Goal: Task Accomplishment & Management: Complete application form

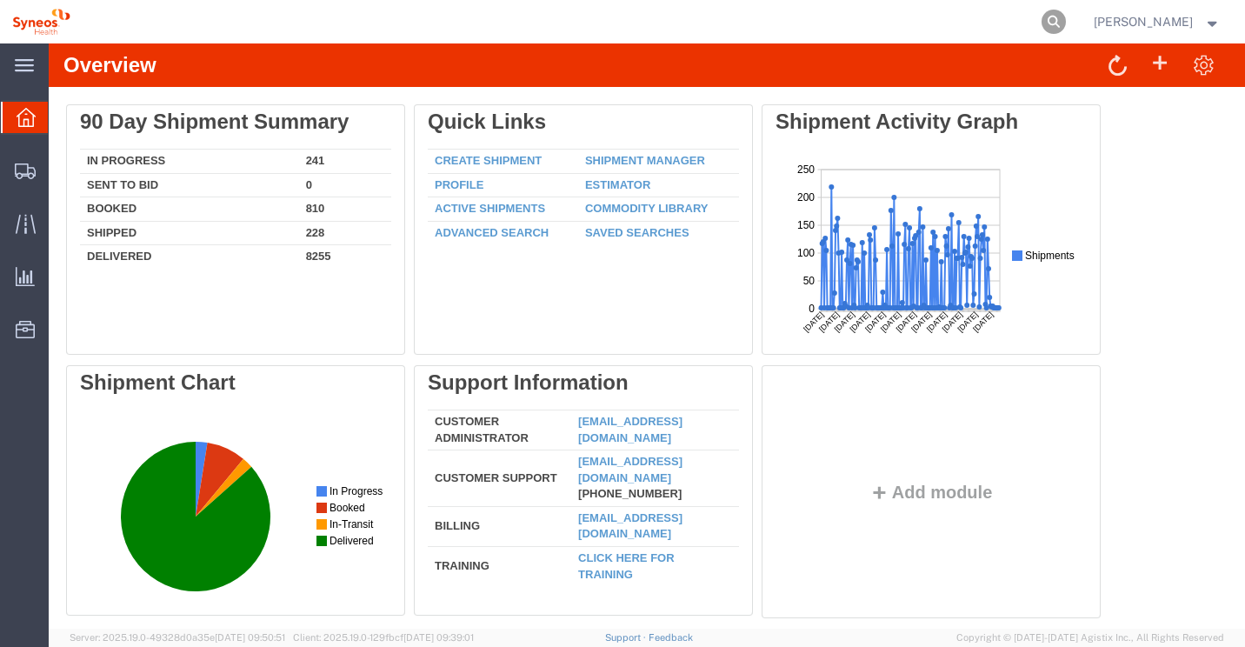
click at [1066, 15] on icon at bounding box center [1053, 22] width 24 height 24
click at [678, 27] on input "search" at bounding box center [777, 22] width 528 height 42
type input "56777310"
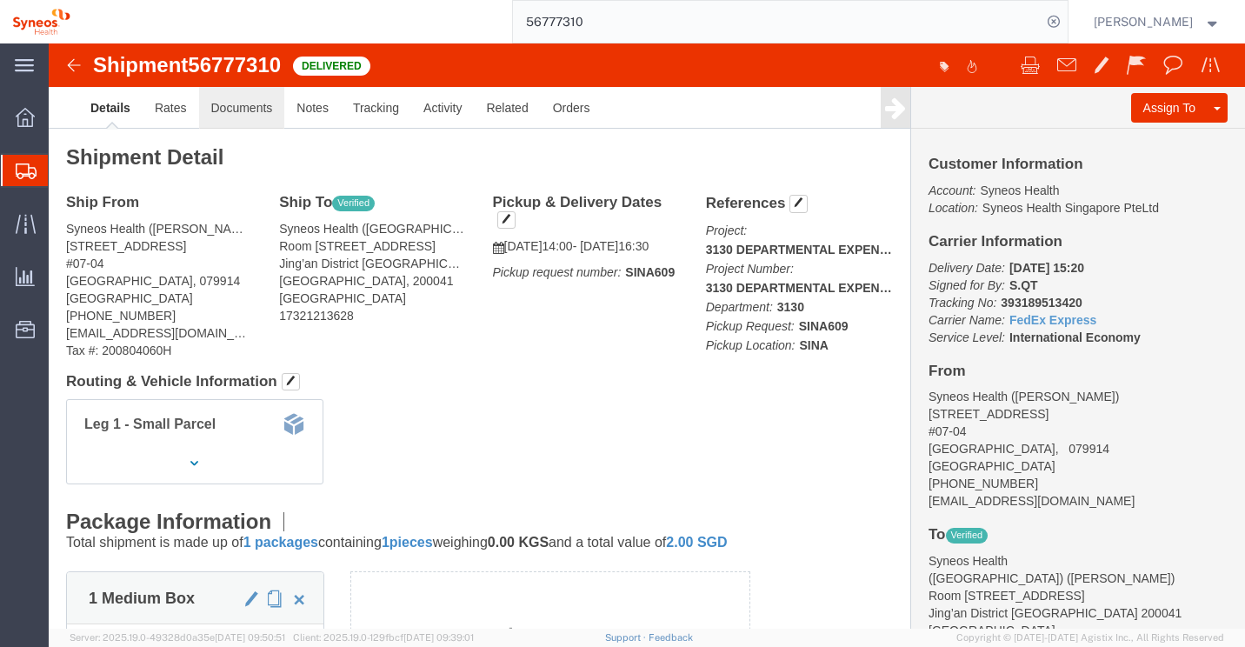
click link "Documents"
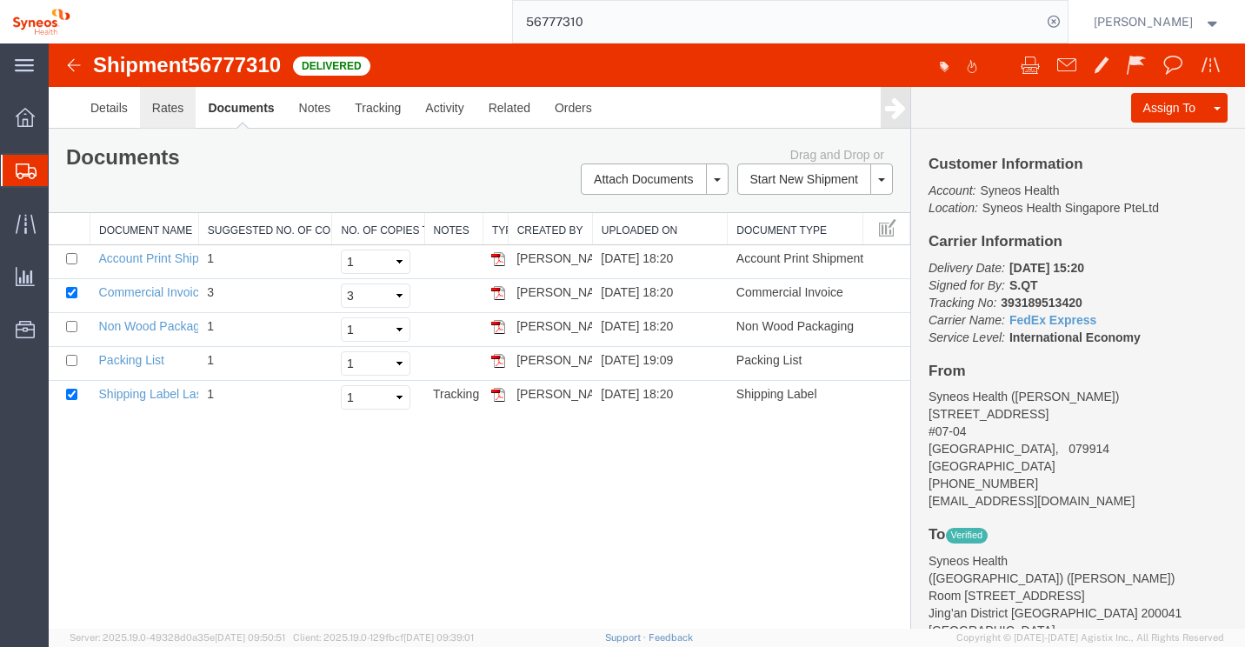
click at [164, 105] on link "Rates" at bounding box center [168, 108] width 56 height 42
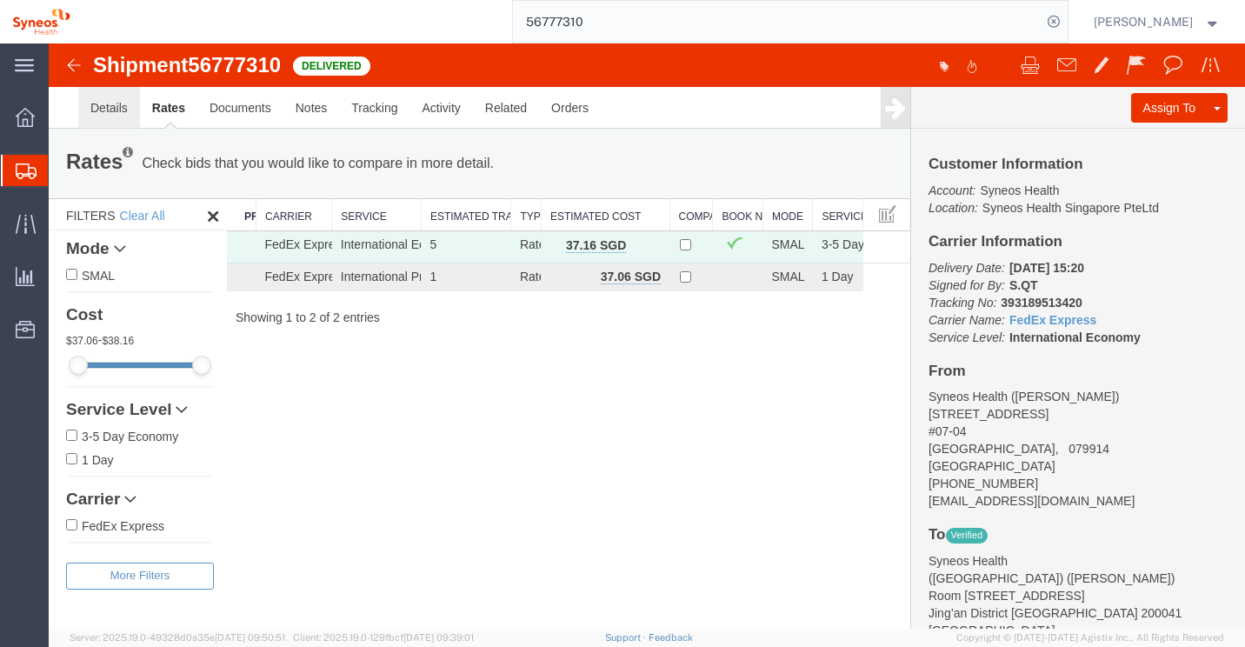
click at [114, 112] on link "Details" at bounding box center [109, 108] width 62 height 42
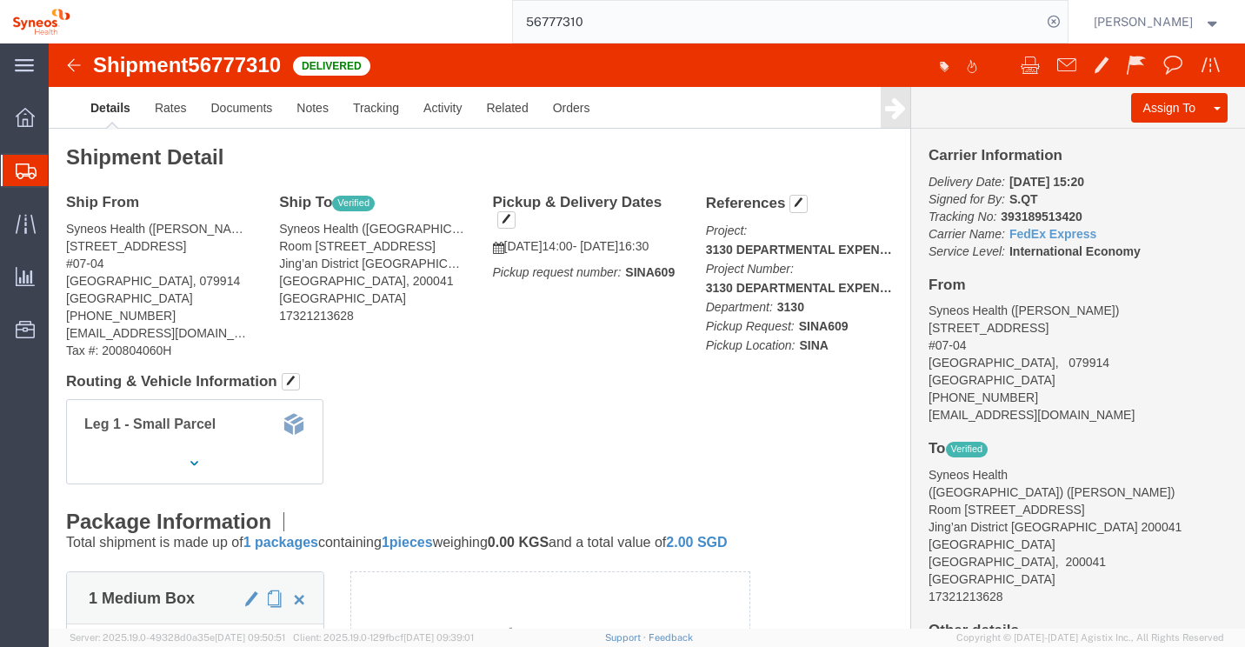
scroll to position [87, 0]
click at [0, 0] on span "Create Shipment" at bounding box center [0, 0] width 0 height 0
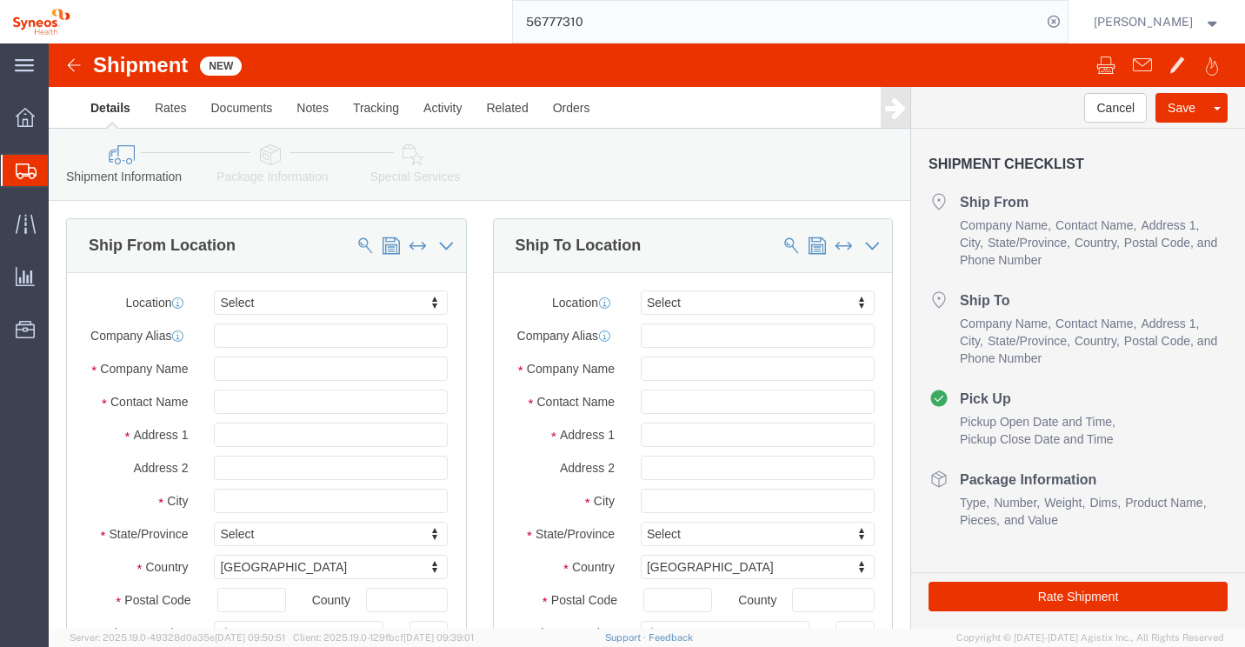
select select
type input "syneos health (sh"
select select "63771"
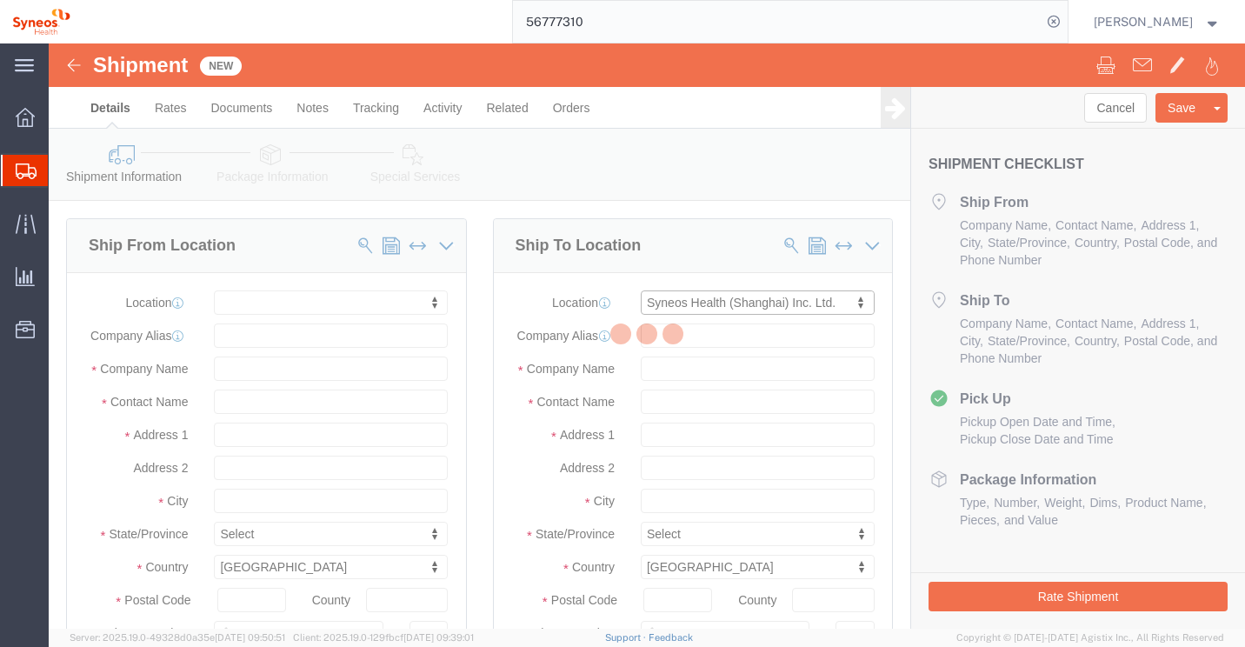
type input "[STREET_ADDRESS]"
type input "Unit 406-408"
select select "CN"
type input "200041"
type input "86 21 6032 1000"
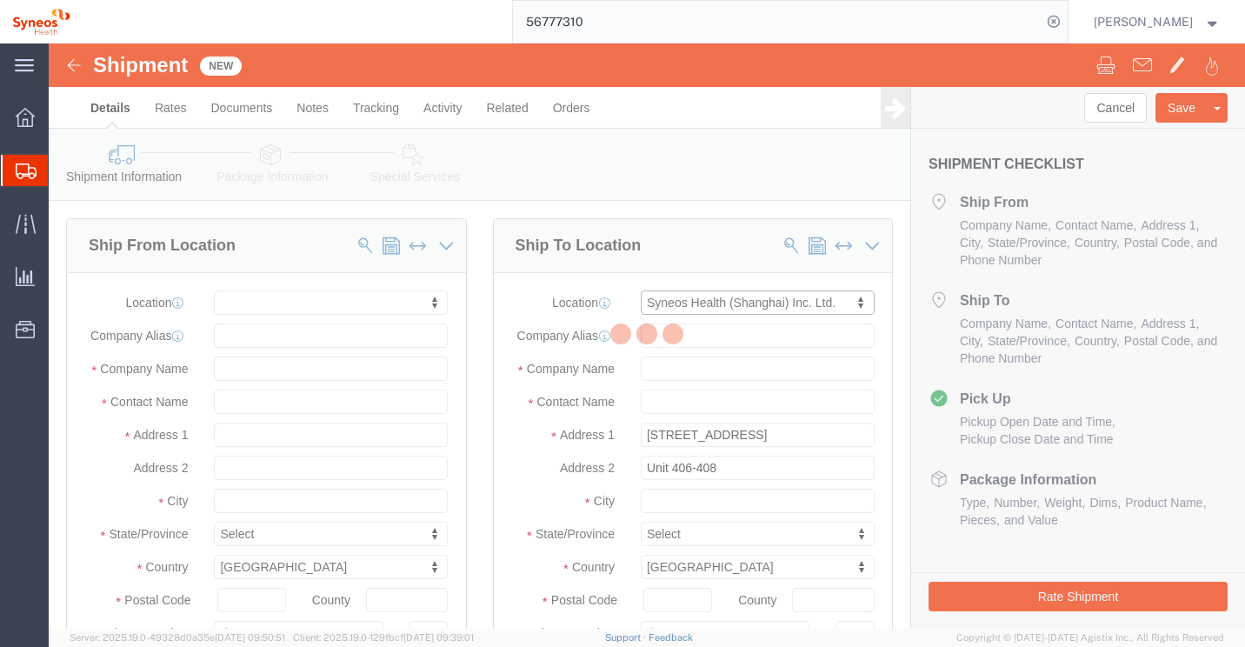
type input "Syneos Health (Shanghai) Inc. Ltd."
type input "Jing’an District [GEOGRAPHIC_DATA]"
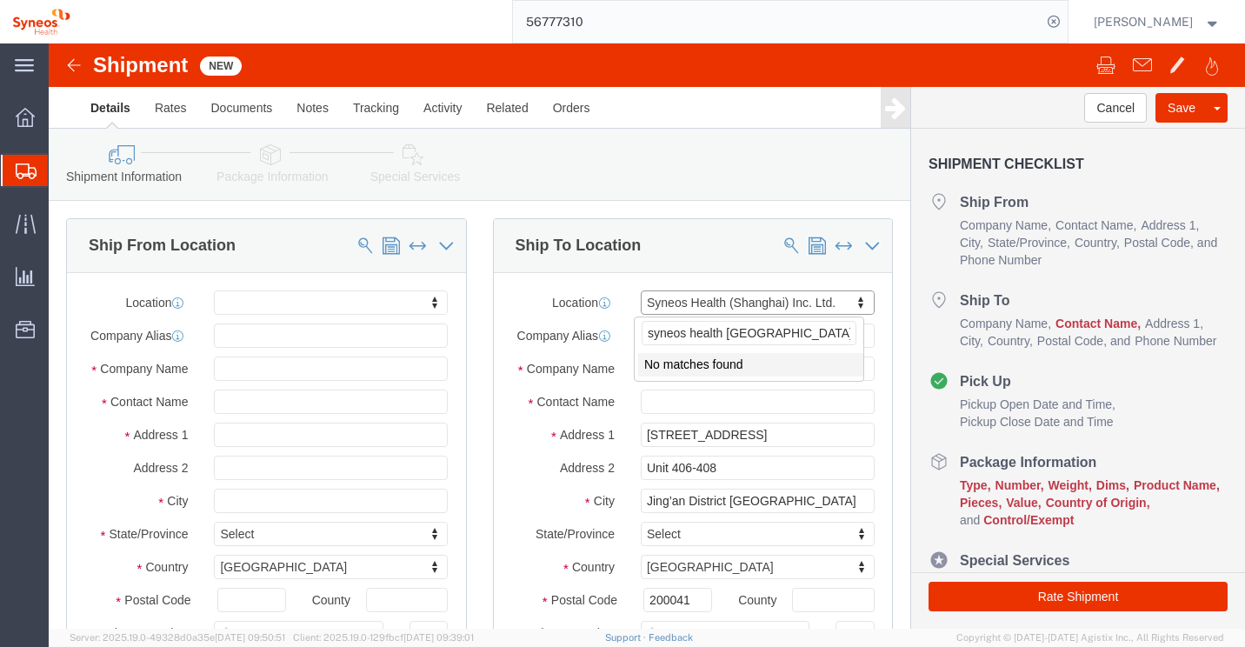
type input "syneos health [GEOGRAPHIC_DATA]"
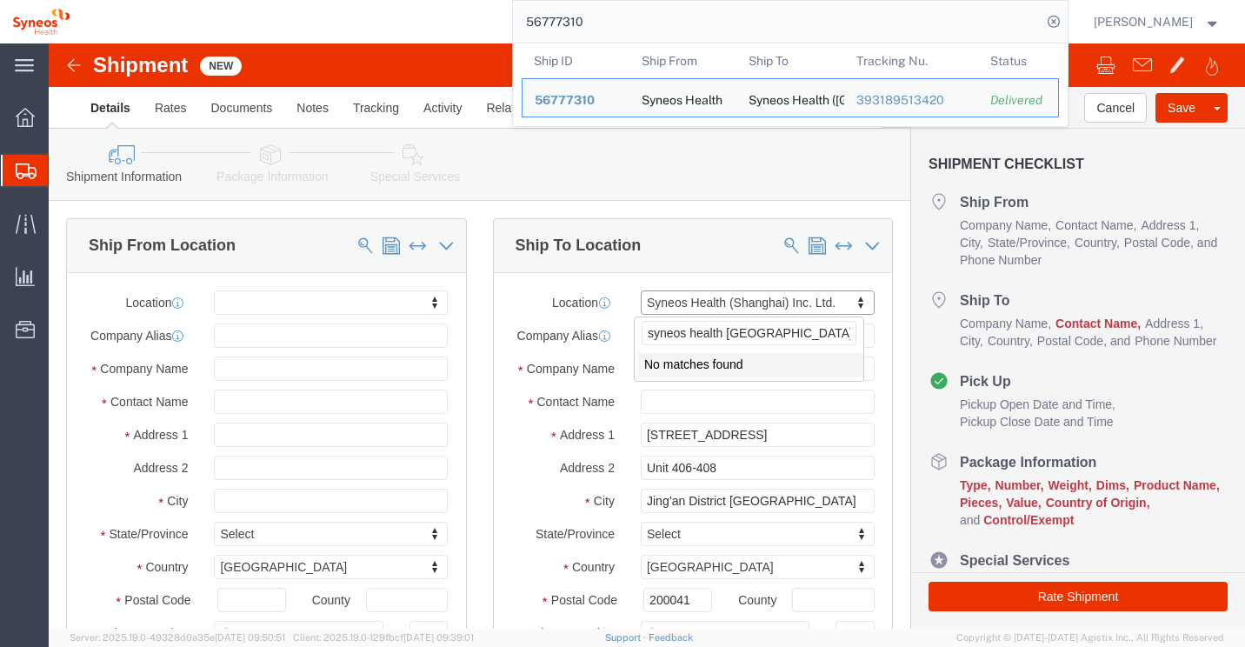
click at [627, 18] on input "56777310" at bounding box center [777, 22] width 528 height 42
click at [595, 104] on span "56777310" at bounding box center [565, 100] width 60 height 14
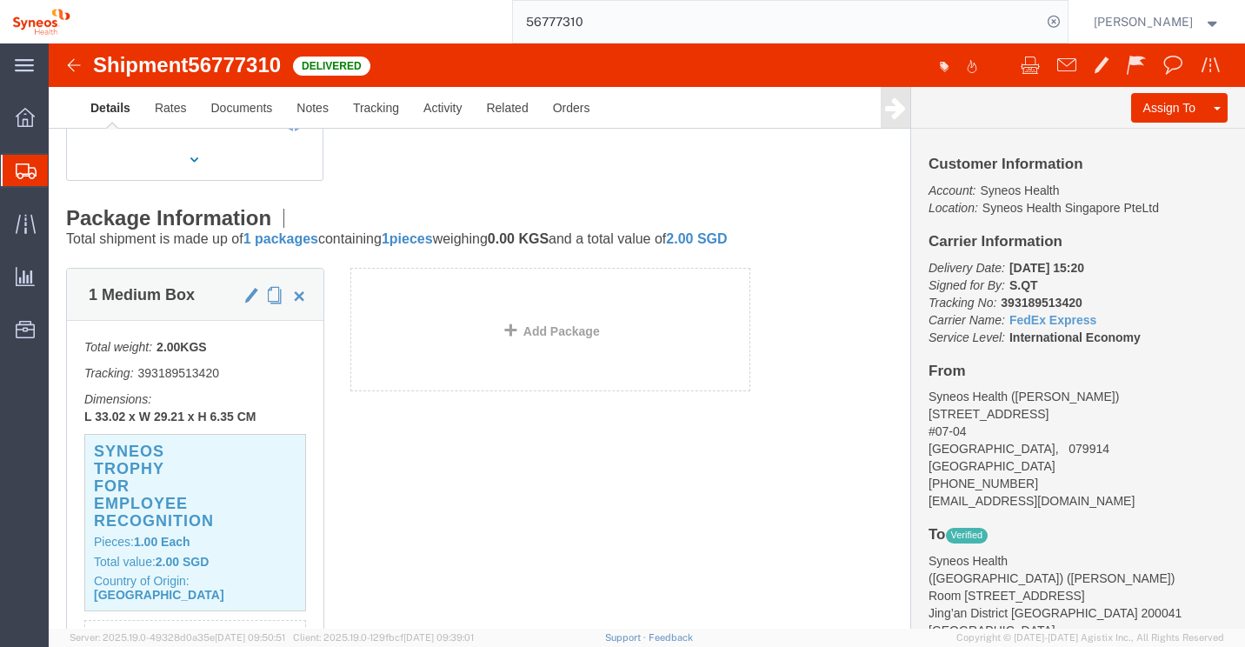
scroll to position [348, 0]
